Goal: Transaction & Acquisition: Purchase product/service

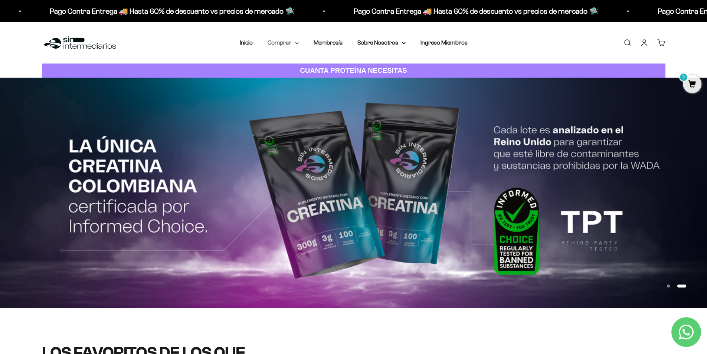
click at [296, 42] on icon at bounding box center [297, 43] width 4 height 3
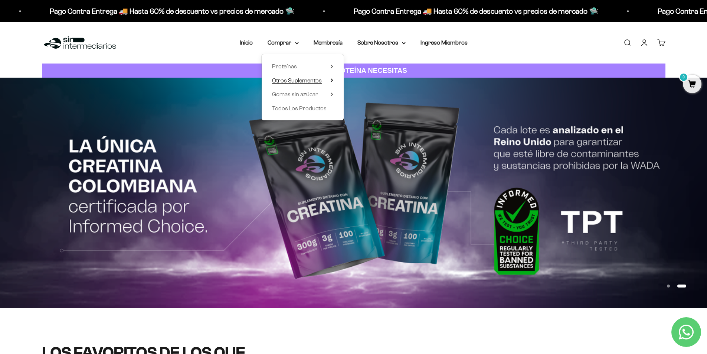
click at [295, 79] on span "Otros Suplementos" at bounding box center [297, 80] width 50 height 6
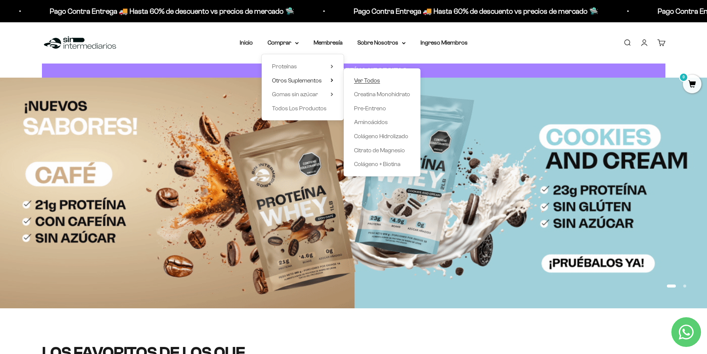
click at [366, 79] on span "Ver Todos" at bounding box center [367, 80] width 26 height 6
